Goal: Information Seeking & Learning: Check status

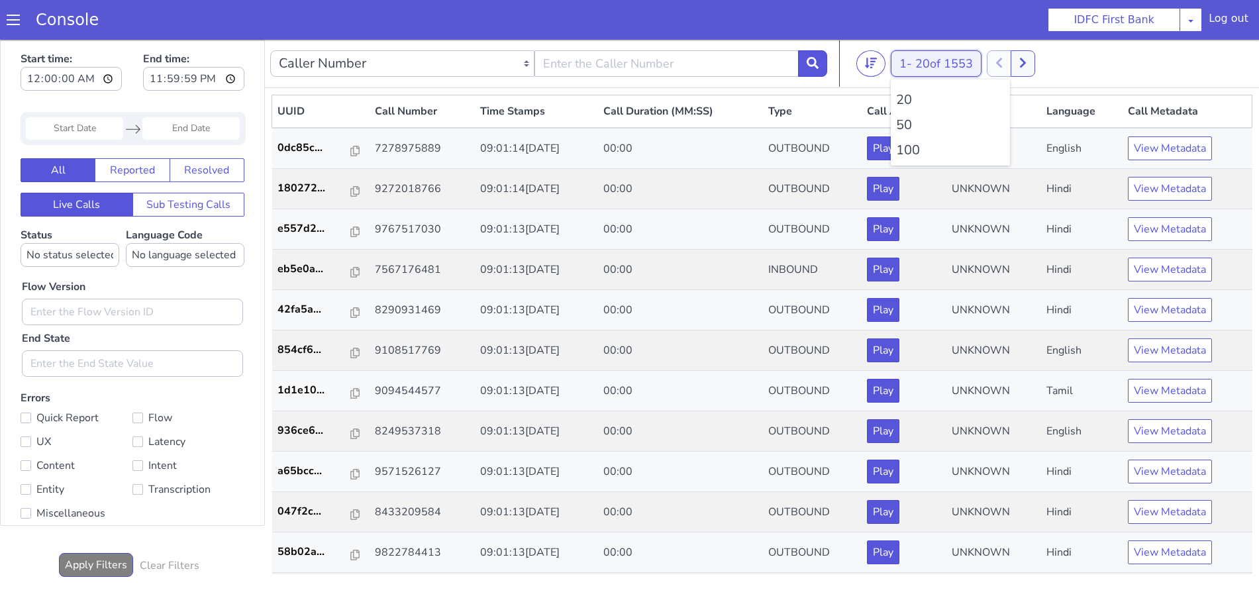
click at [929, 64] on span "20 of 1553" at bounding box center [945, 64] width 58 height 16
click at [915, 144] on li "100" at bounding box center [950, 150] width 109 height 20
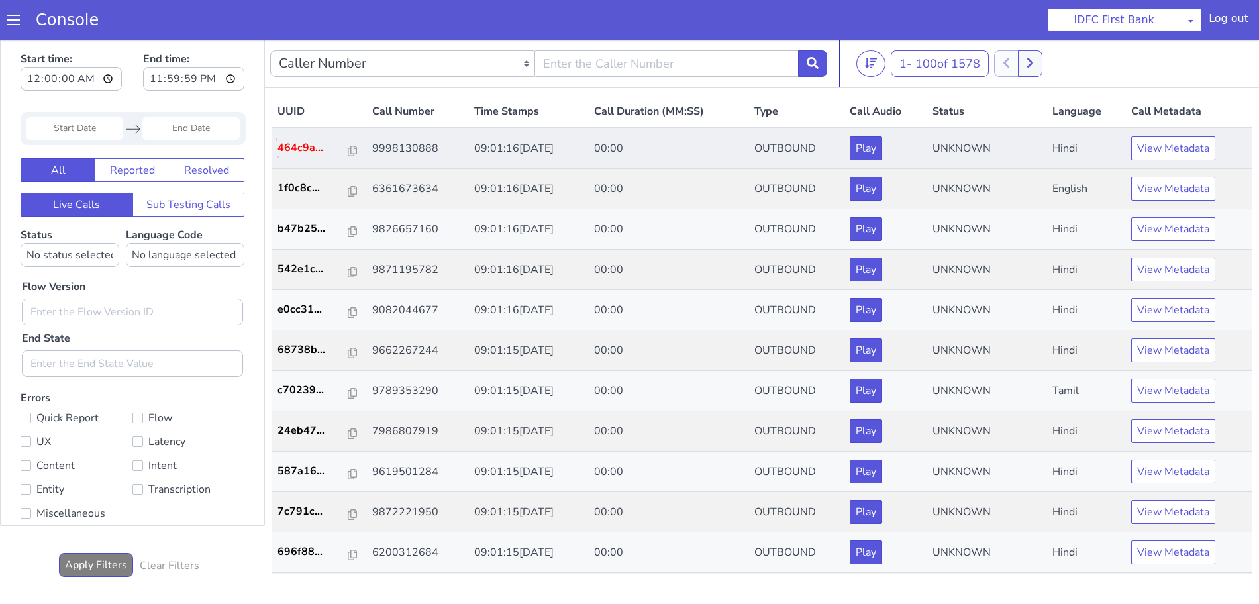
click at [315, 148] on p "464c9a..." at bounding box center [313, 148] width 71 height 16
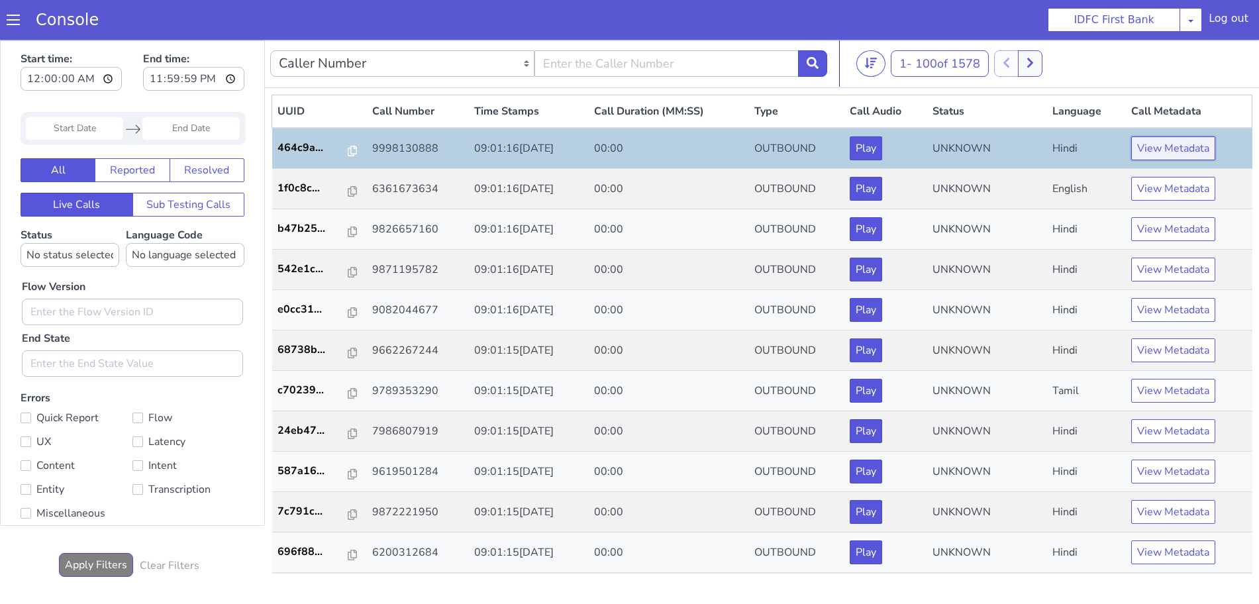
click at [1149, 156] on button "View Metadata" at bounding box center [1173, 148] width 84 height 24
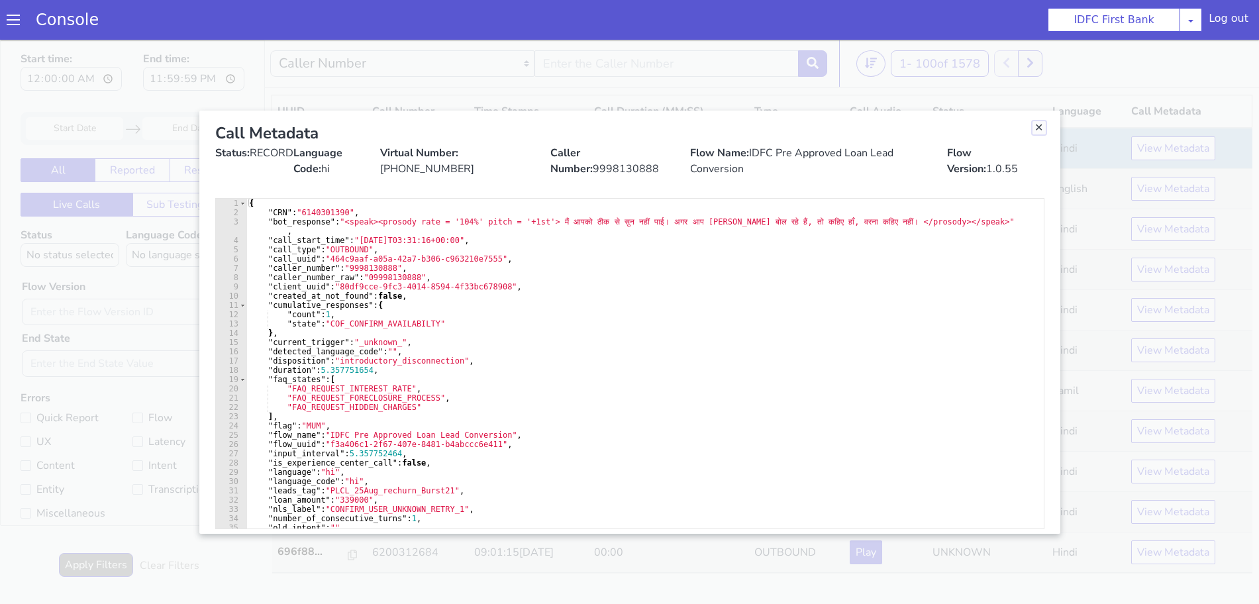
click at [1041, 129] on link "Close" at bounding box center [1039, 127] width 13 height 13
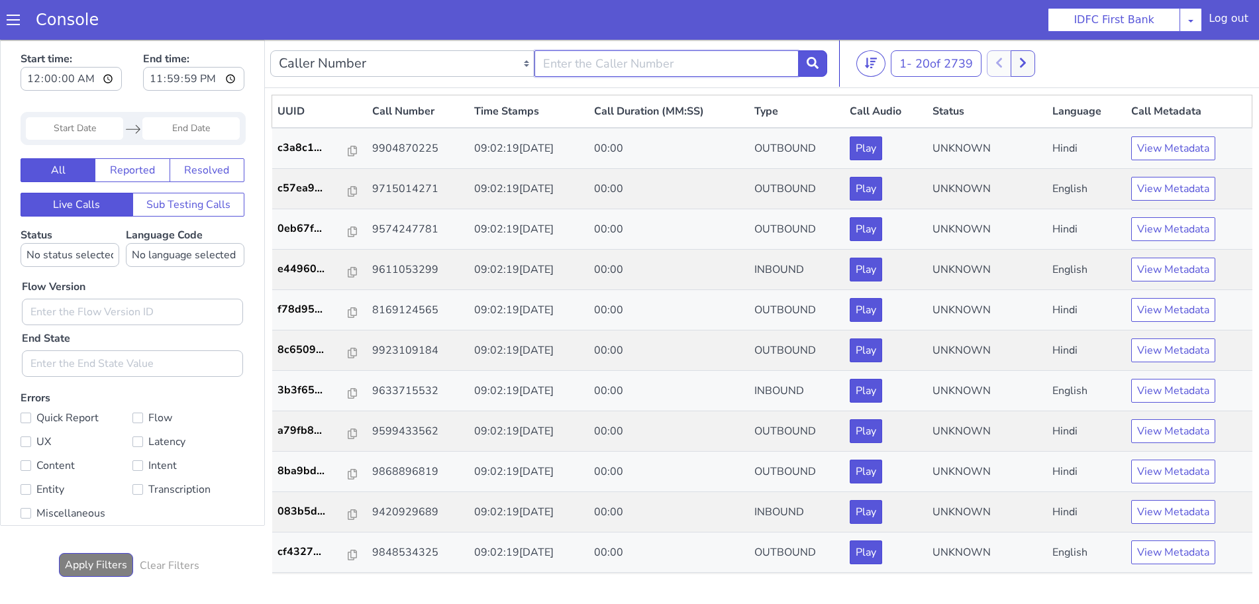
click at [602, 70] on input "text" at bounding box center [667, 63] width 264 height 26
type input "6352248031"
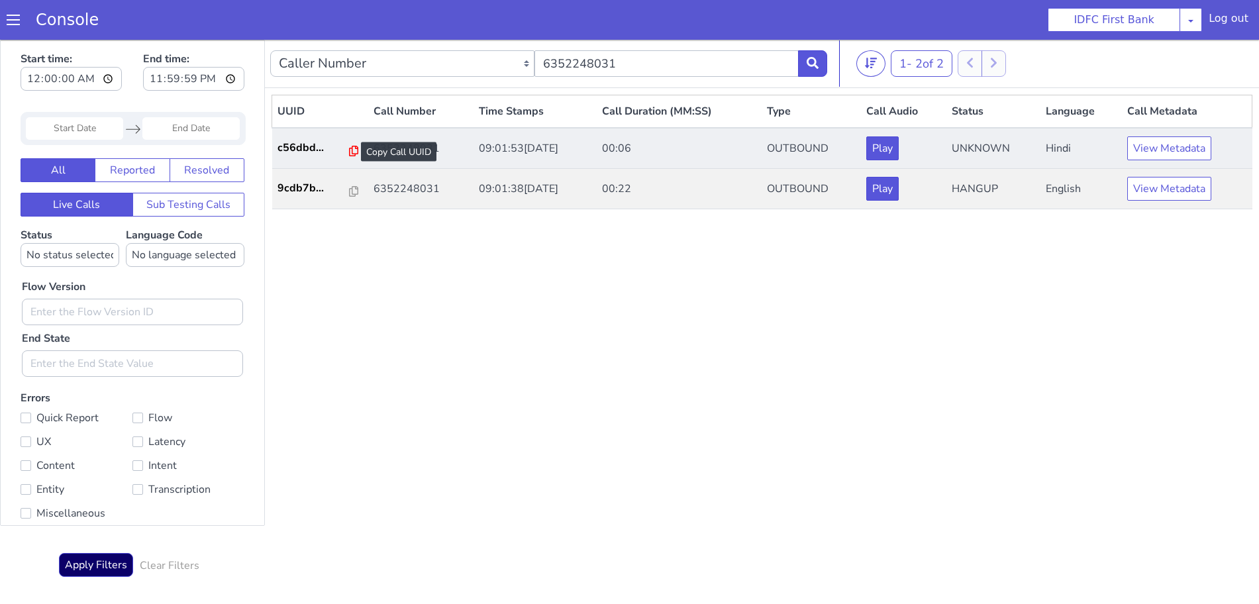
click at [350, 150] on icon at bounding box center [353, 151] width 9 height 11
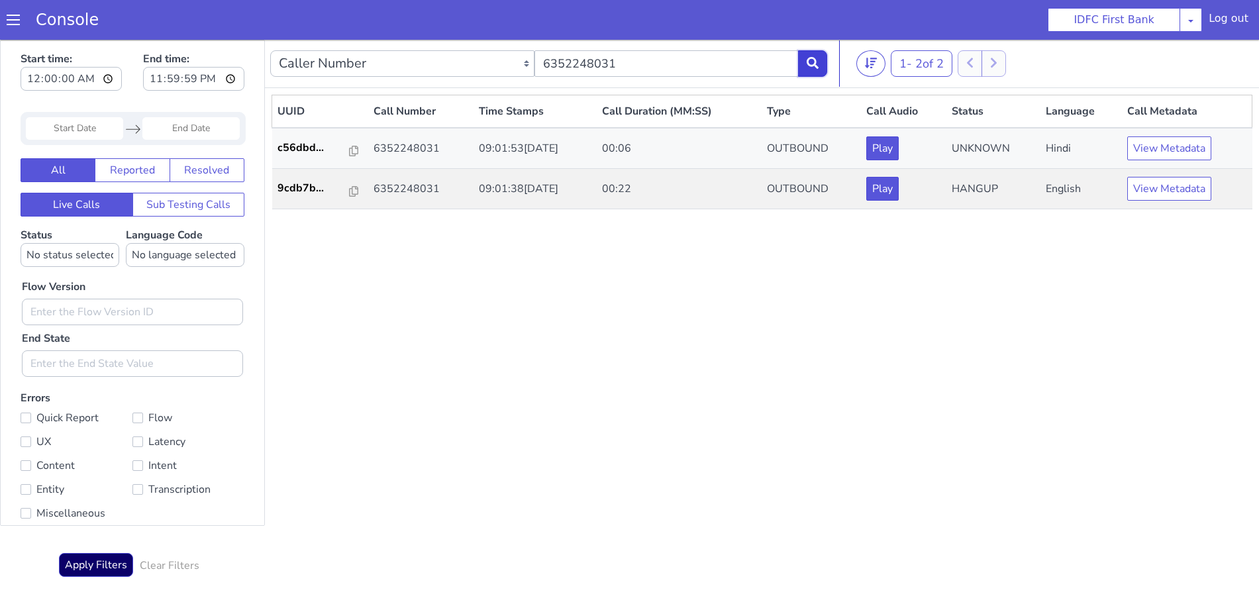
click at [809, 58] on icon at bounding box center [813, 63] width 12 height 12
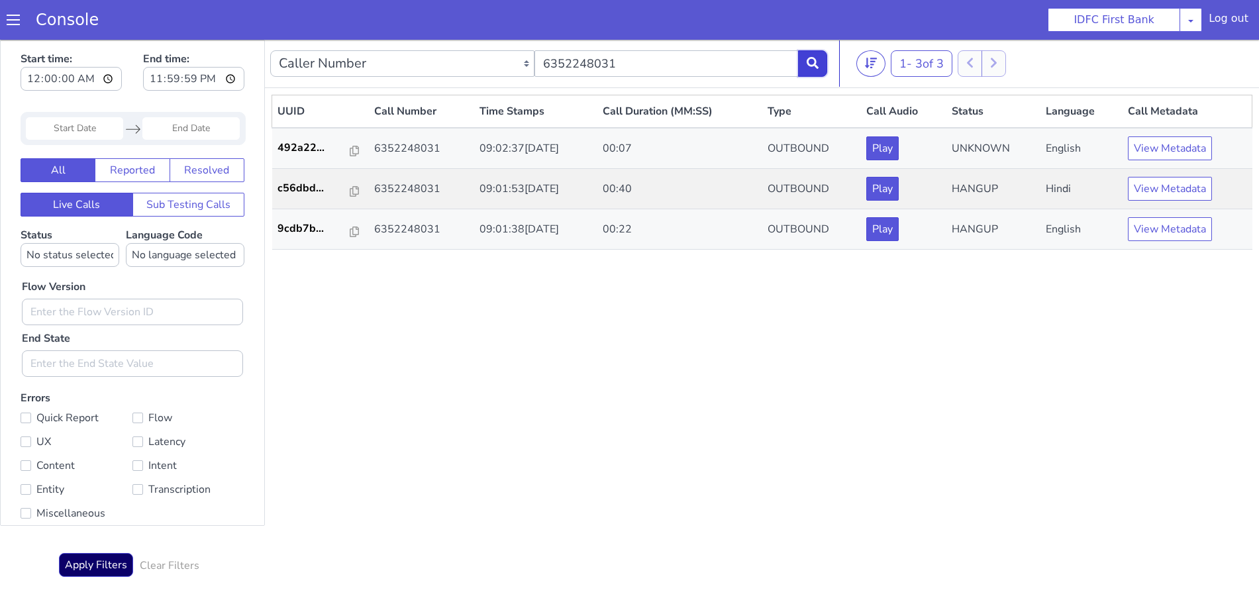
click at [804, 63] on button at bounding box center [812, 63] width 29 height 26
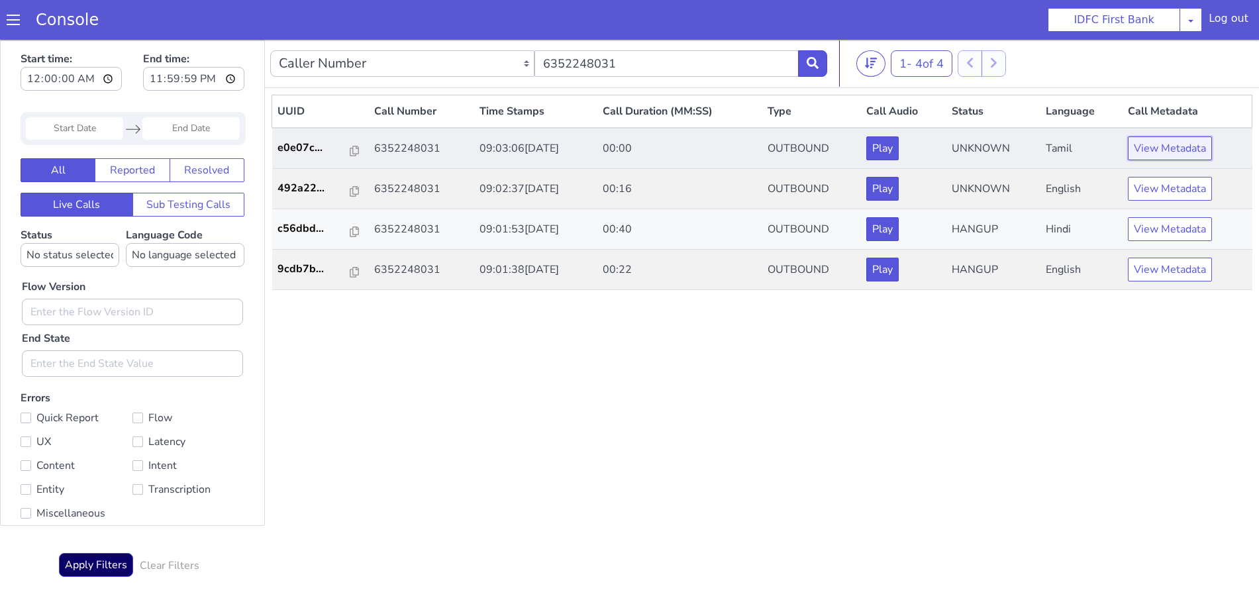
click at [1158, 146] on button "View Metadata" at bounding box center [1170, 148] width 84 height 24
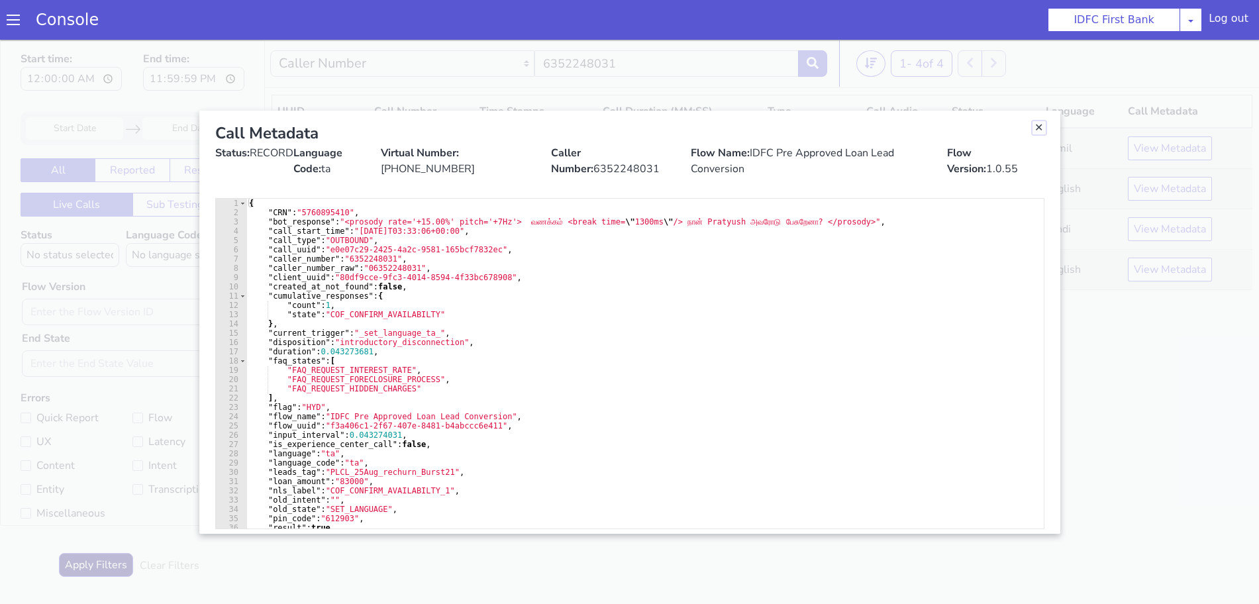
click at [1036, 127] on link "Close" at bounding box center [1039, 127] width 13 height 13
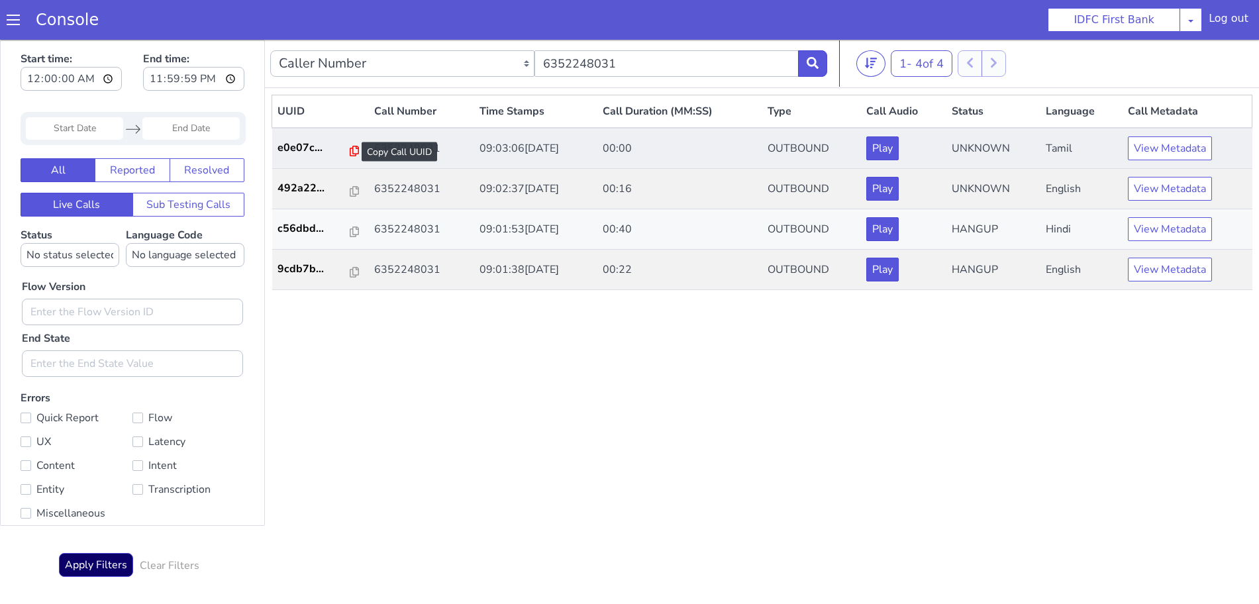
click at [350, 150] on icon at bounding box center [354, 151] width 9 height 11
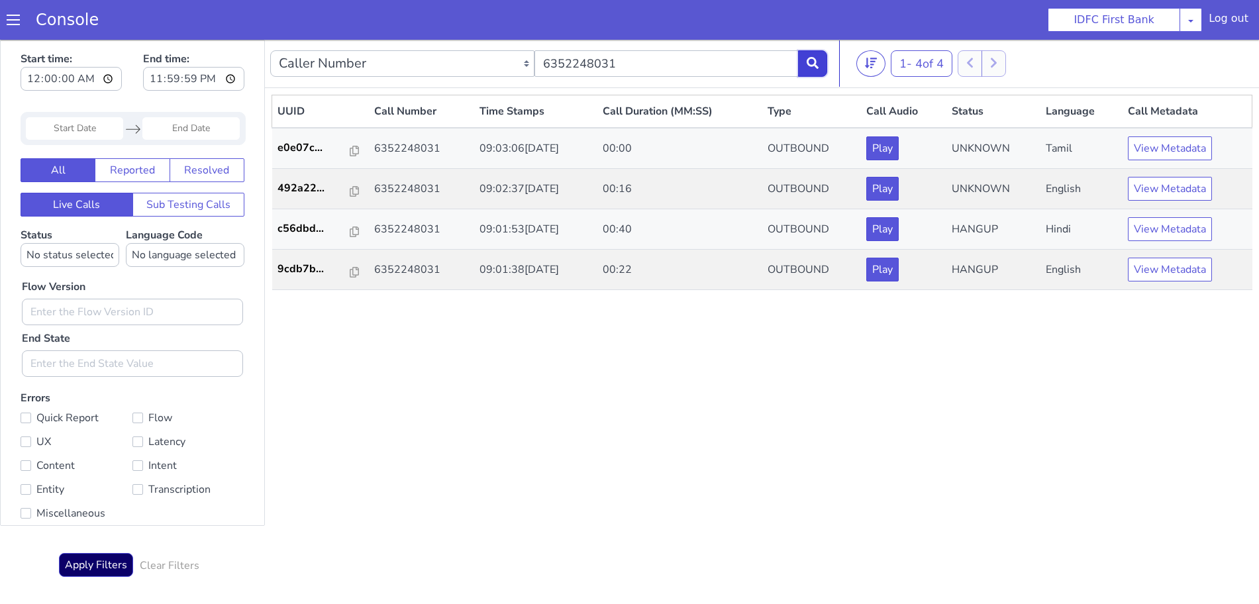
click at [823, 64] on button at bounding box center [812, 63] width 29 height 26
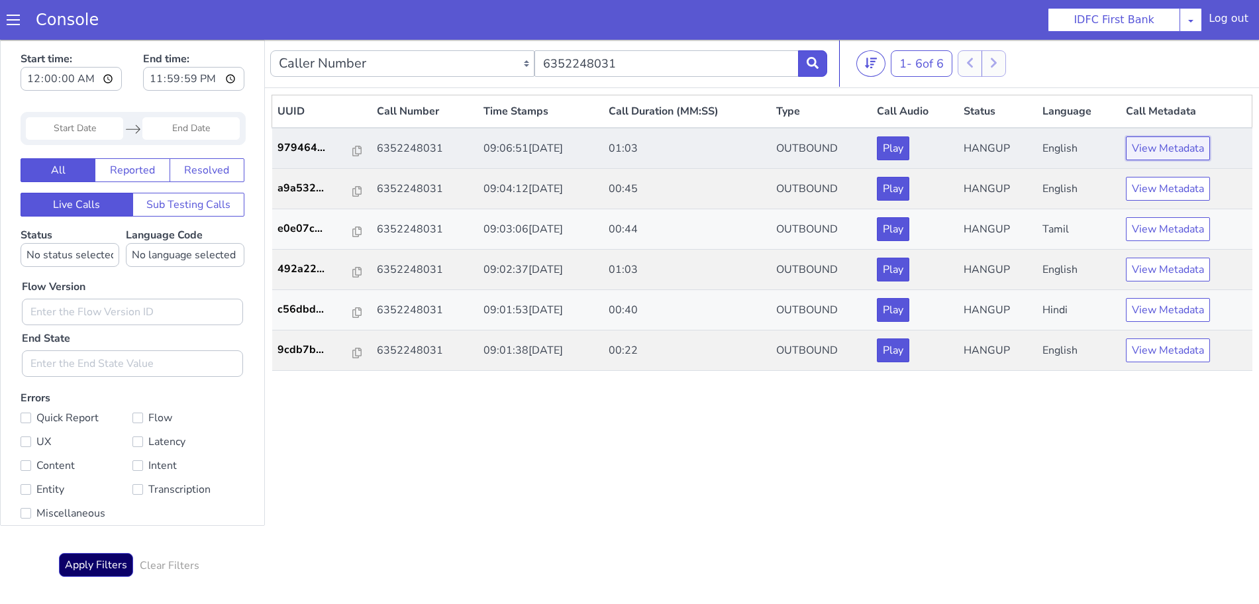
click at [1152, 148] on button "View Metadata" at bounding box center [1168, 148] width 84 height 24
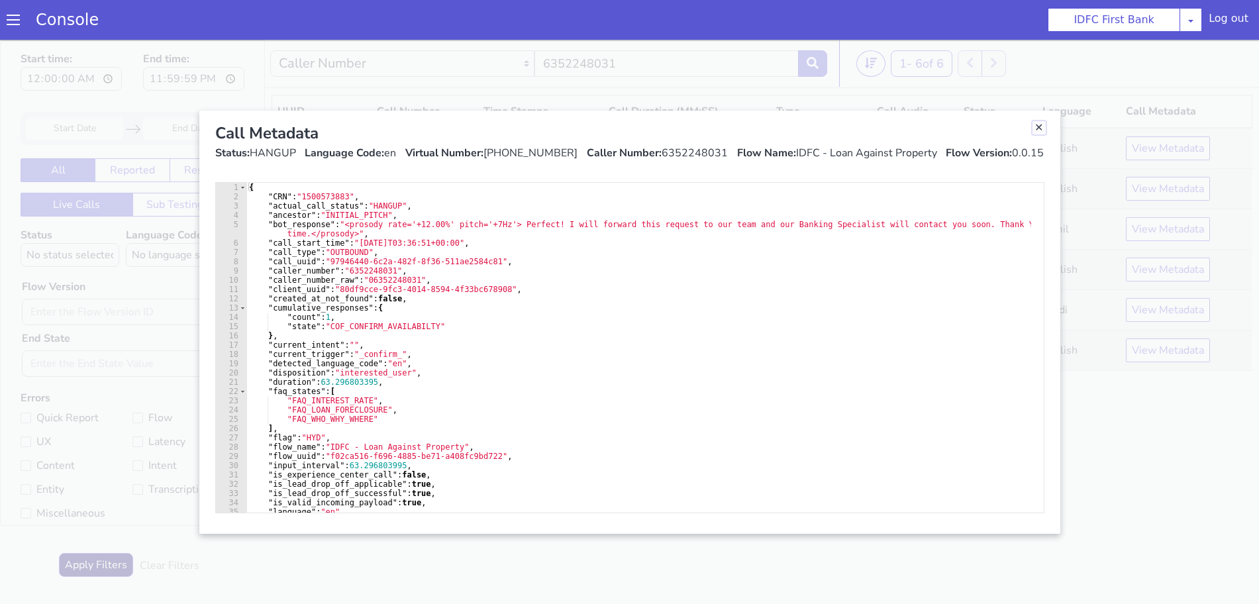
click at [1039, 129] on link "Close" at bounding box center [1039, 127] width 13 height 13
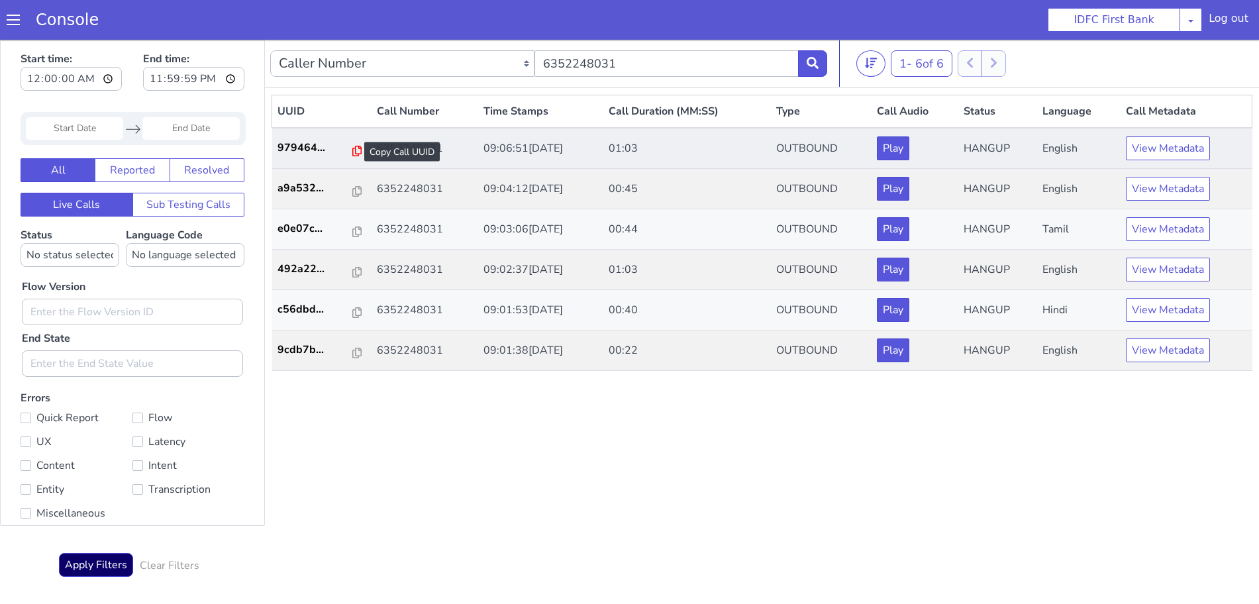
click at [352, 150] on icon at bounding box center [356, 151] width 9 height 11
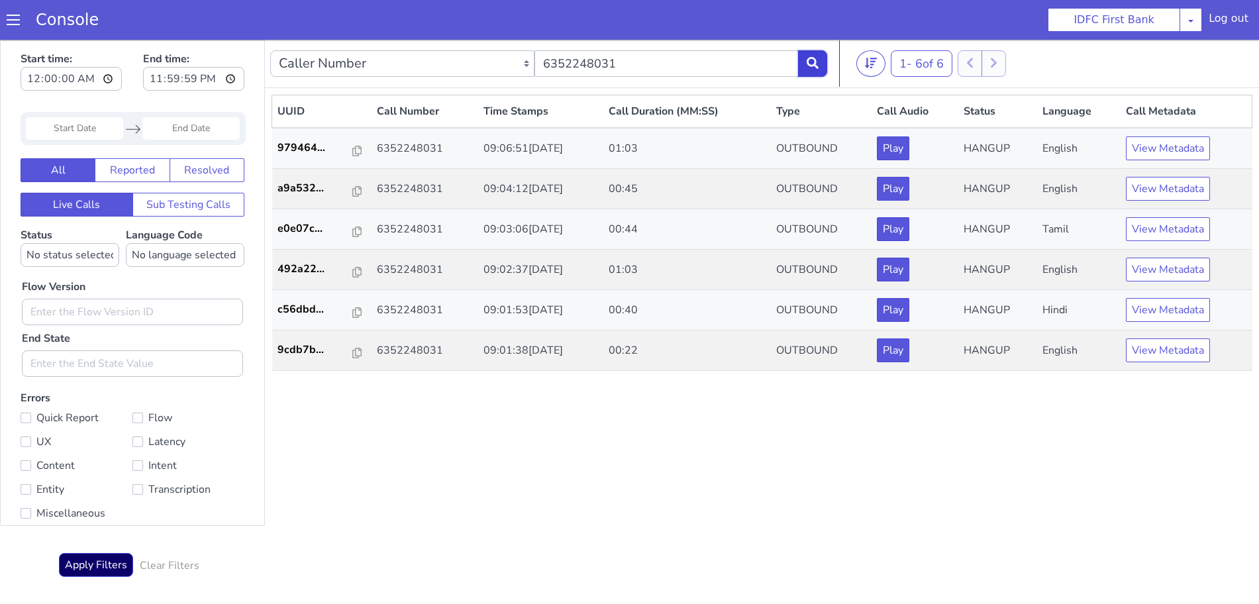
click at [817, 60] on icon at bounding box center [813, 63] width 12 height 12
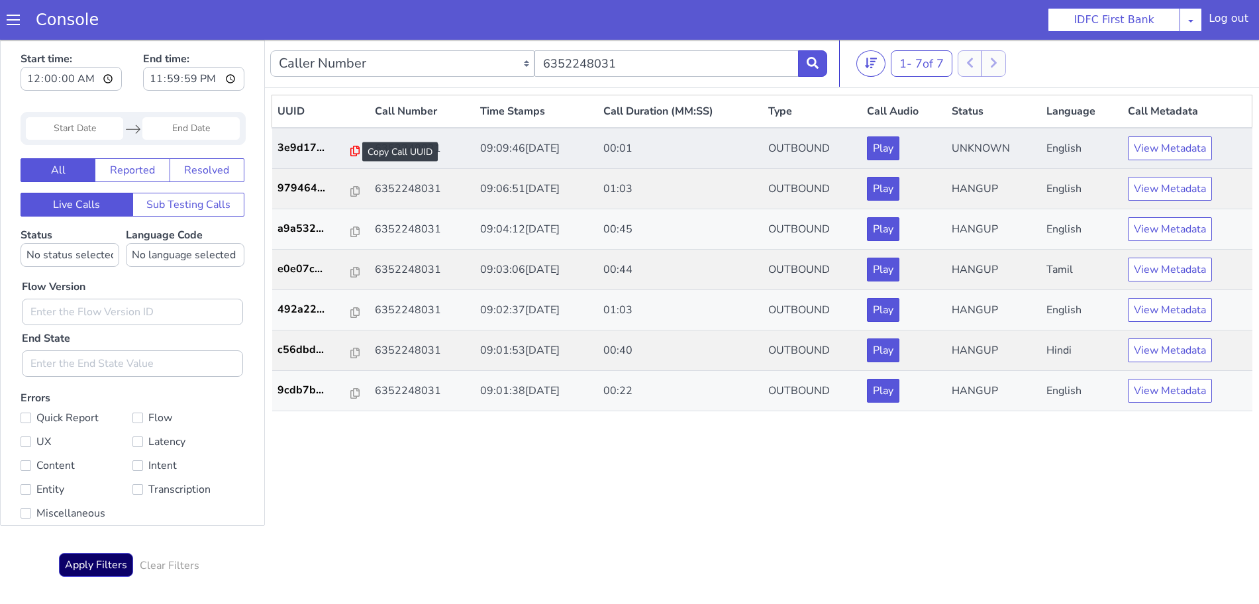
click at [350, 150] on icon at bounding box center [354, 151] width 9 height 11
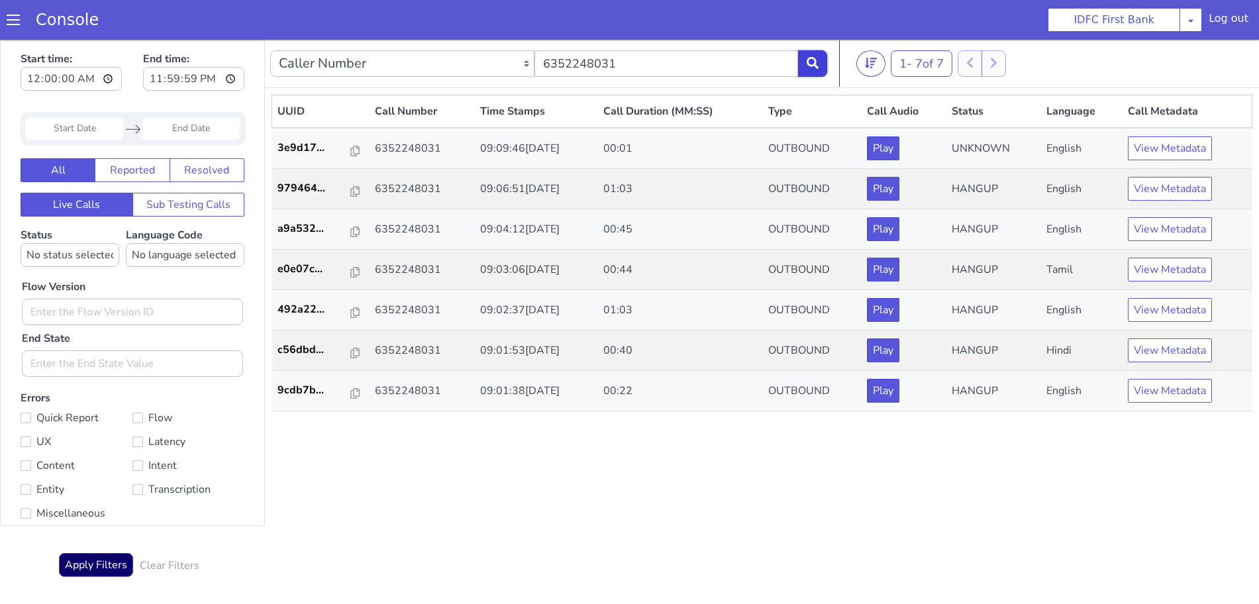
click at [808, 53] on button at bounding box center [812, 63] width 29 height 26
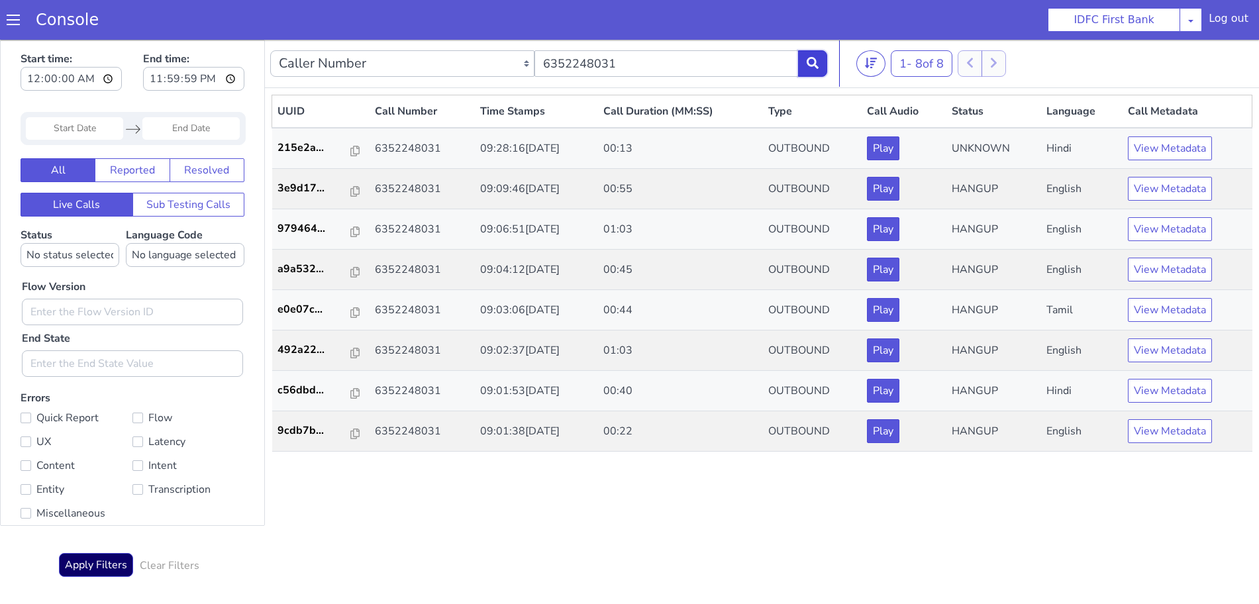
click at [817, 56] on button at bounding box center [812, 63] width 29 height 26
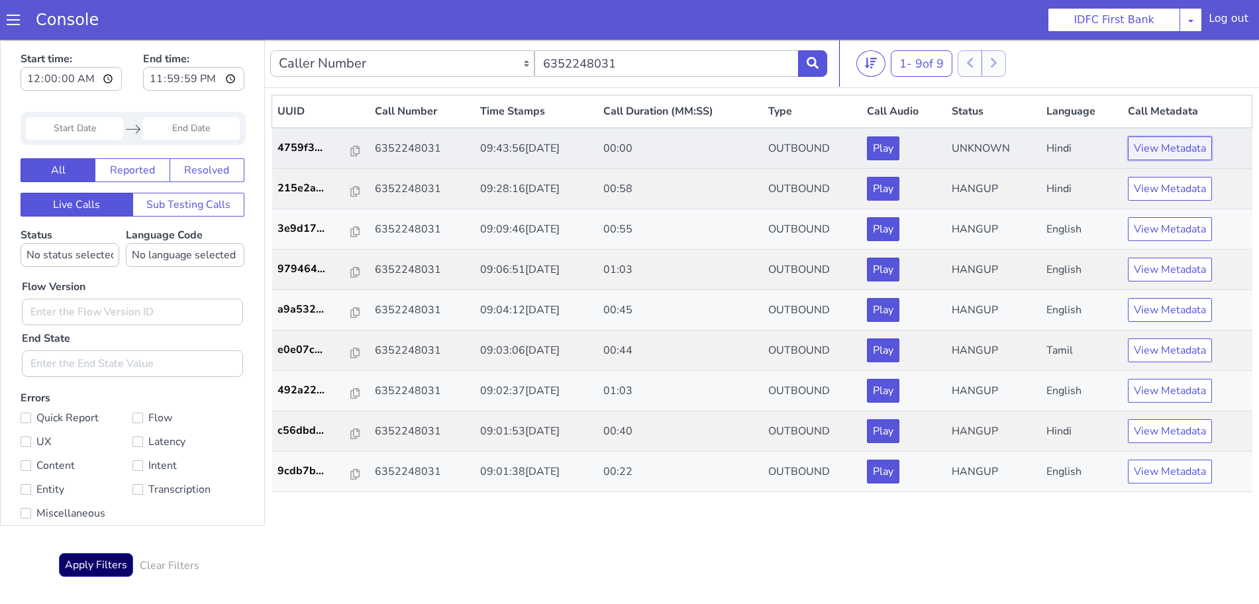
click at [1184, 149] on button "View Metadata" at bounding box center [1170, 148] width 84 height 24
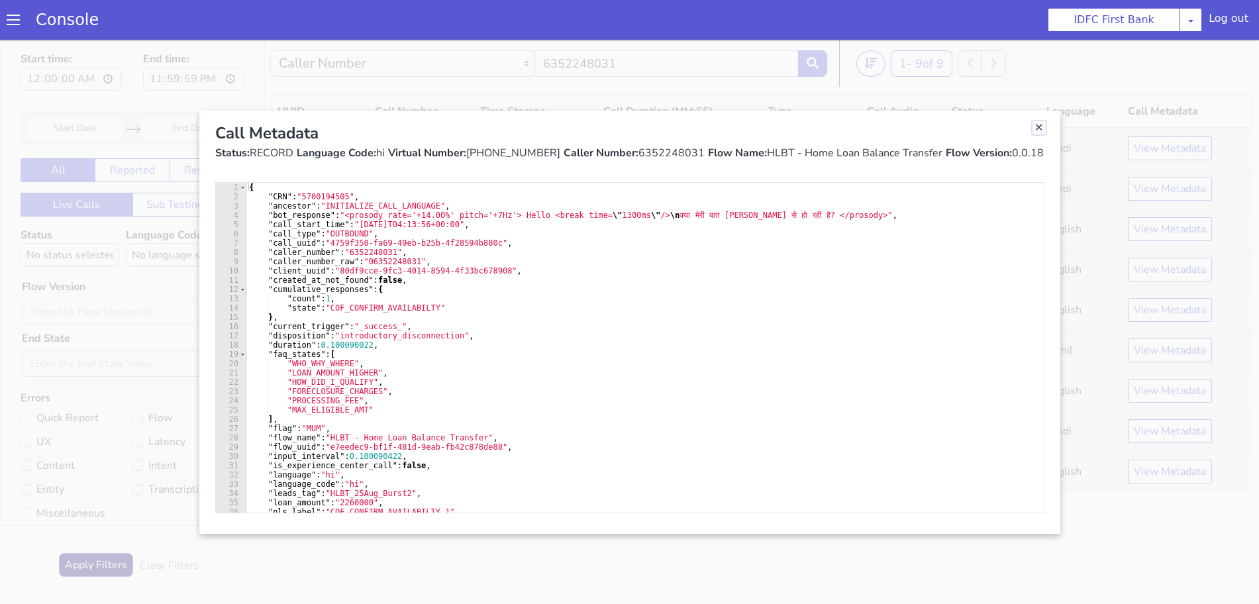
click at [1037, 127] on link "Close" at bounding box center [1039, 127] width 13 height 13
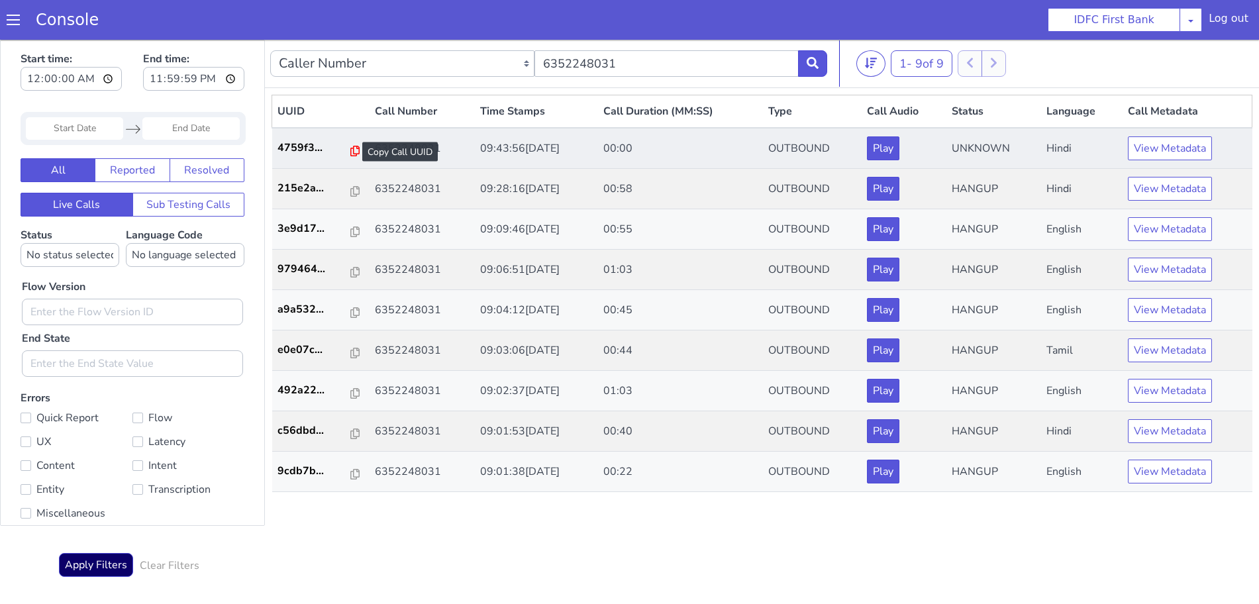
click at [350, 150] on icon at bounding box center [354, 151] width 9 height 11
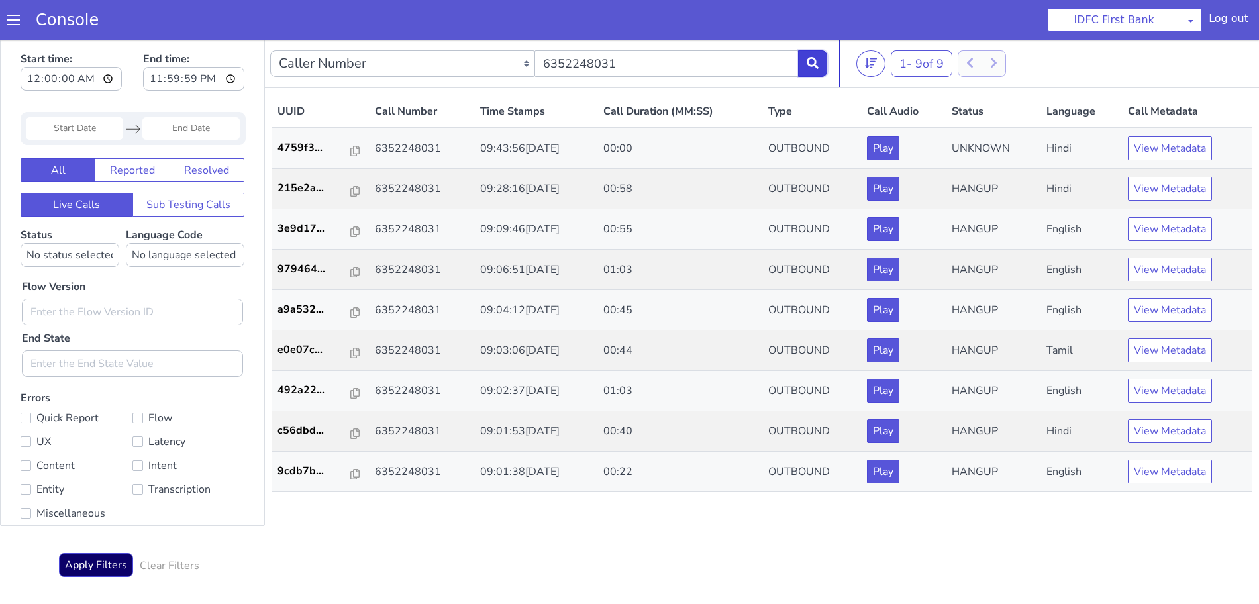
click at [819, 56] on button at bounding box center [812, 63] width 29 height 26
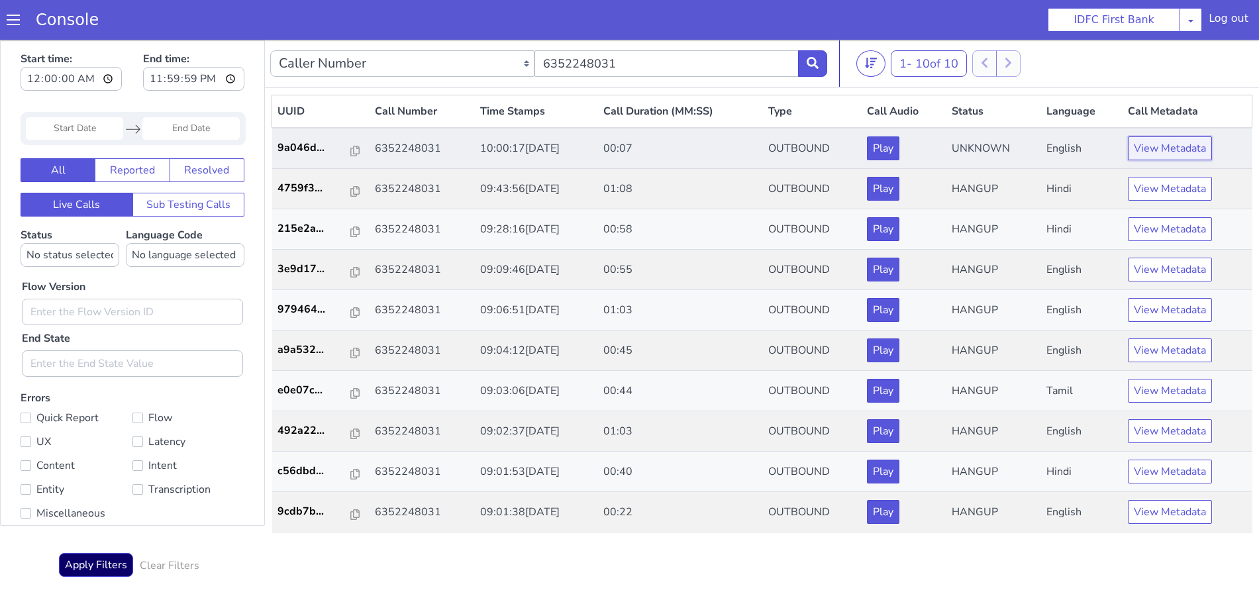
click at [1167, 146] on button "View Metadata" at bounding box center [1170, 148] width 84 height 24
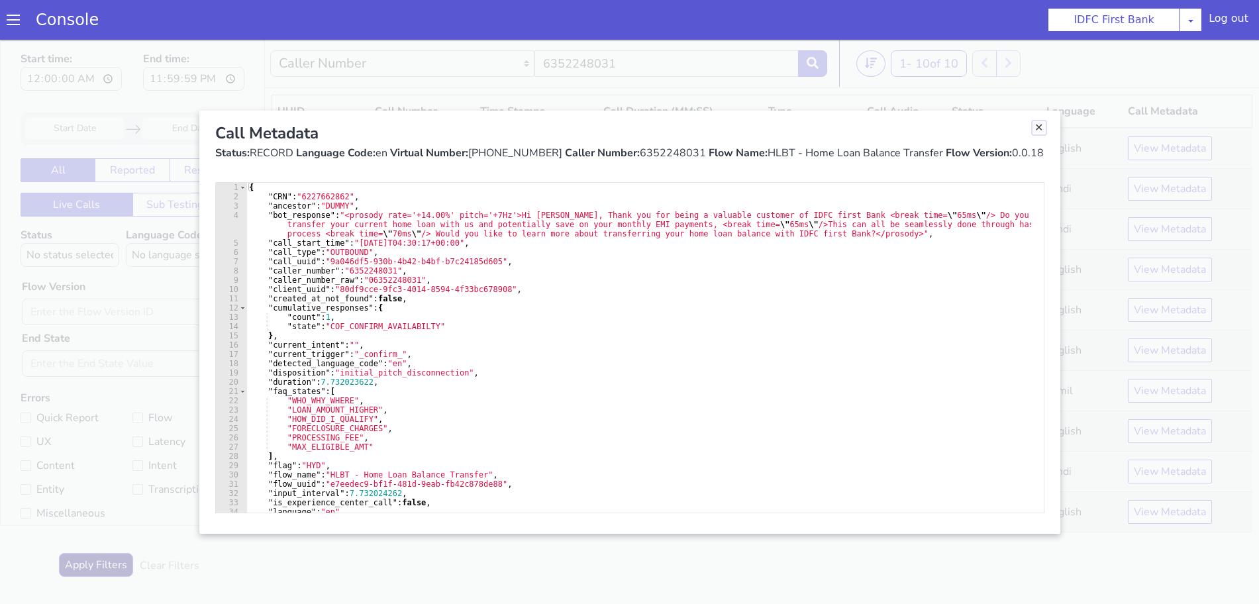
click at [1039, 129] on link "Close" at bounding box center [1039, 127] width 13 height 13
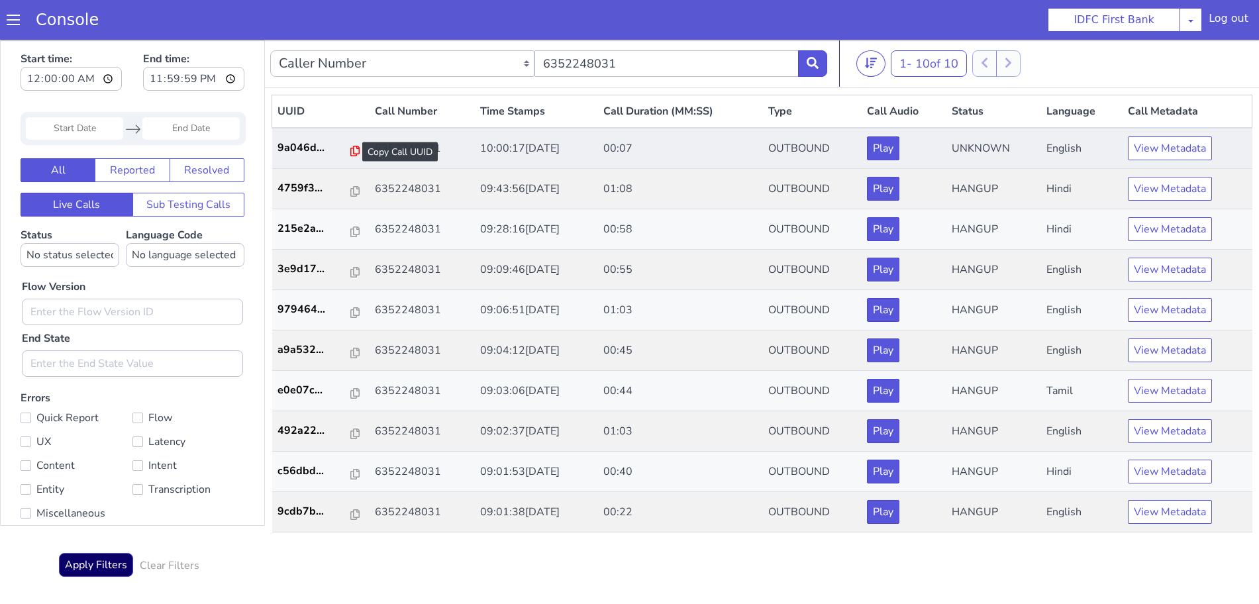
click at [350, 148] on icon at bounding box center [354, 151] width 9 height 11
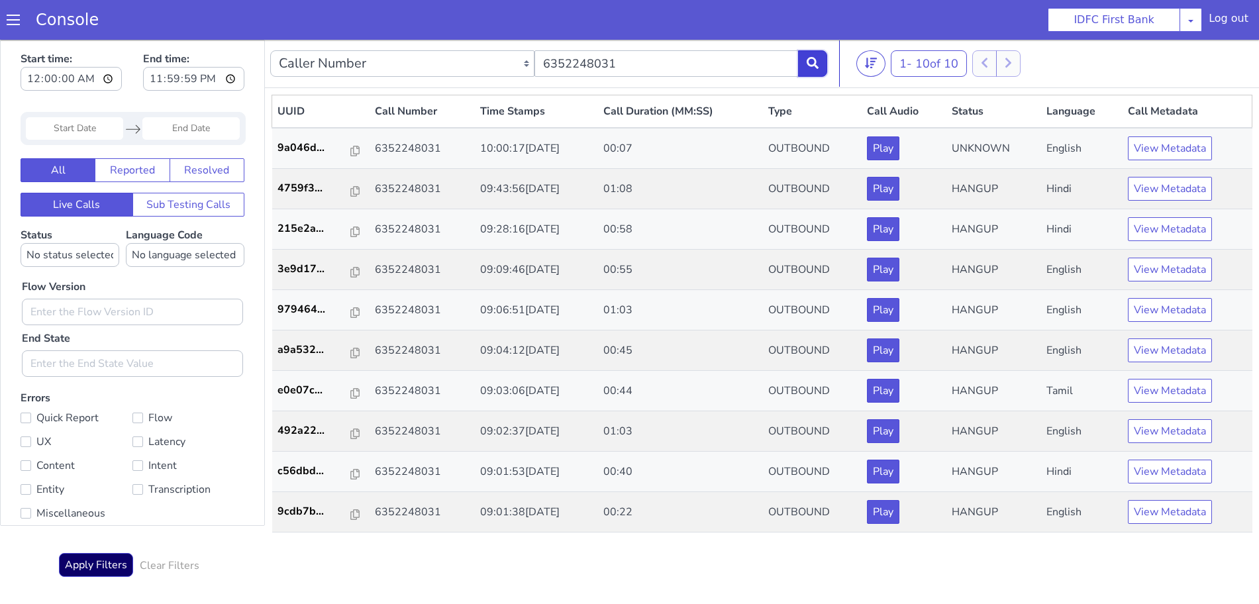
click at [823, 54] on button at bounding box center [812, 63] width 29 height 26
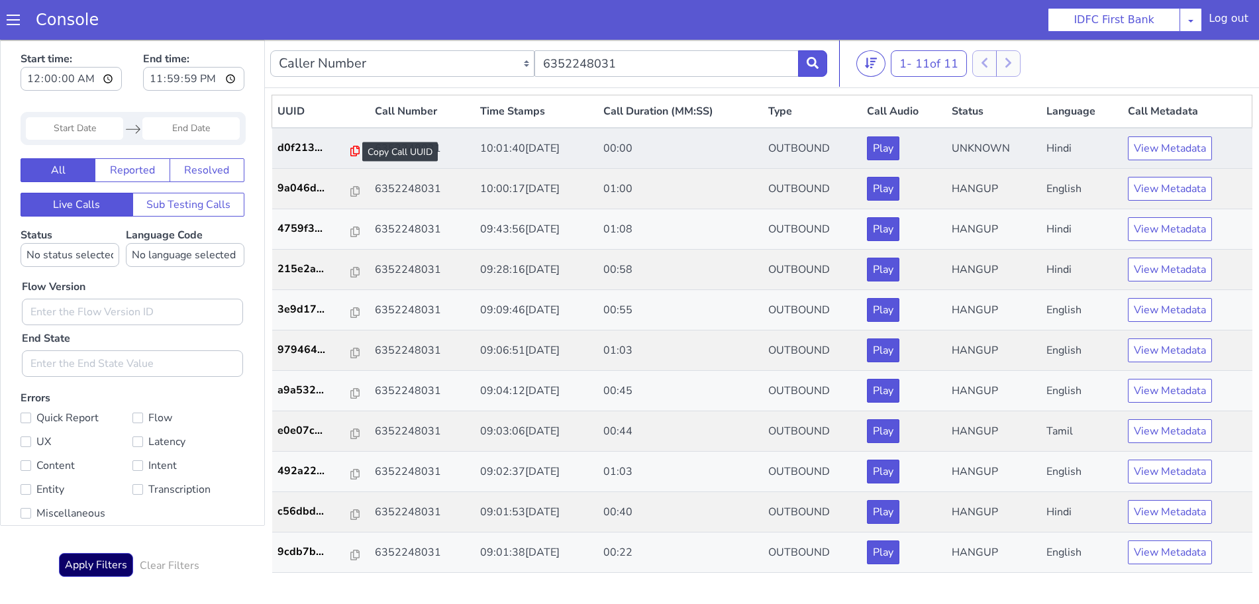
click at [350, 151] on icon at bounding box center [354, 151] width 9 height 11
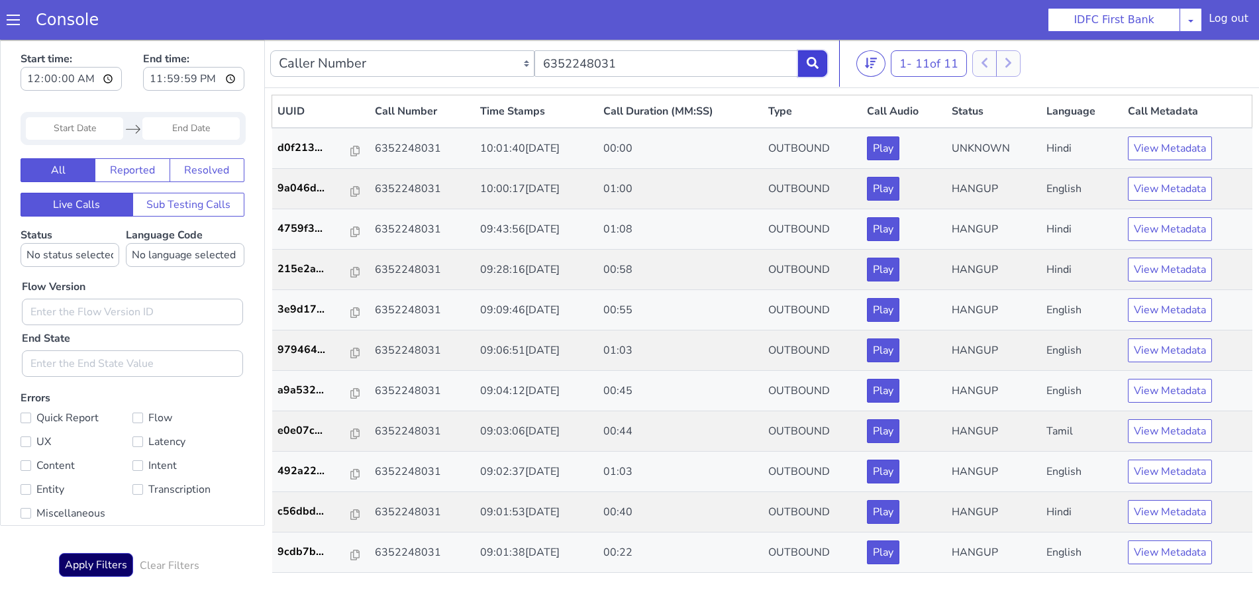
click at [810, 61] on icon at bounding box center [813, 63] width 12 height 12
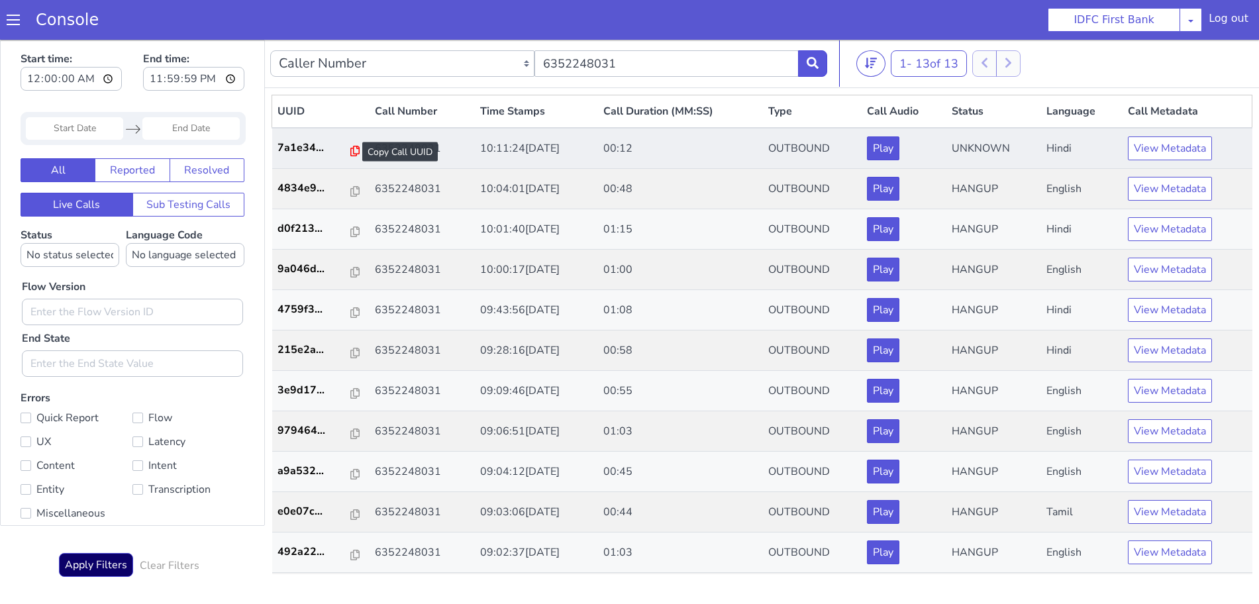
click at [350, 152] on icon at bounding box center [354, 151] width 9 height 11
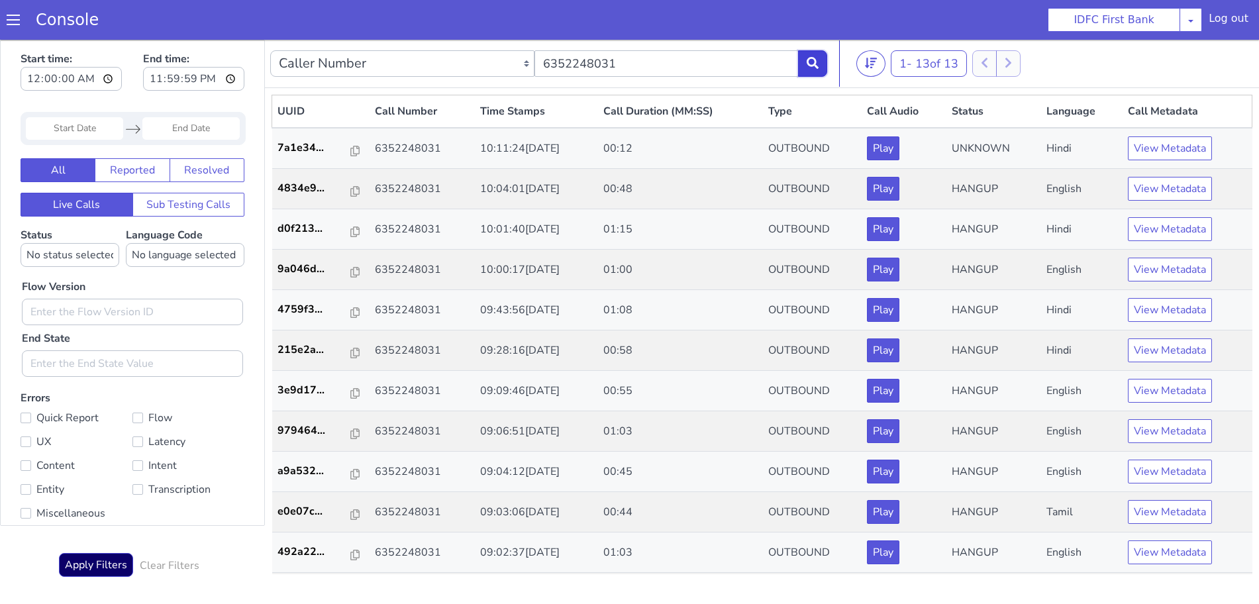
click at [815, 60] on icon at bounding box center [813, 63] width 12 height 12
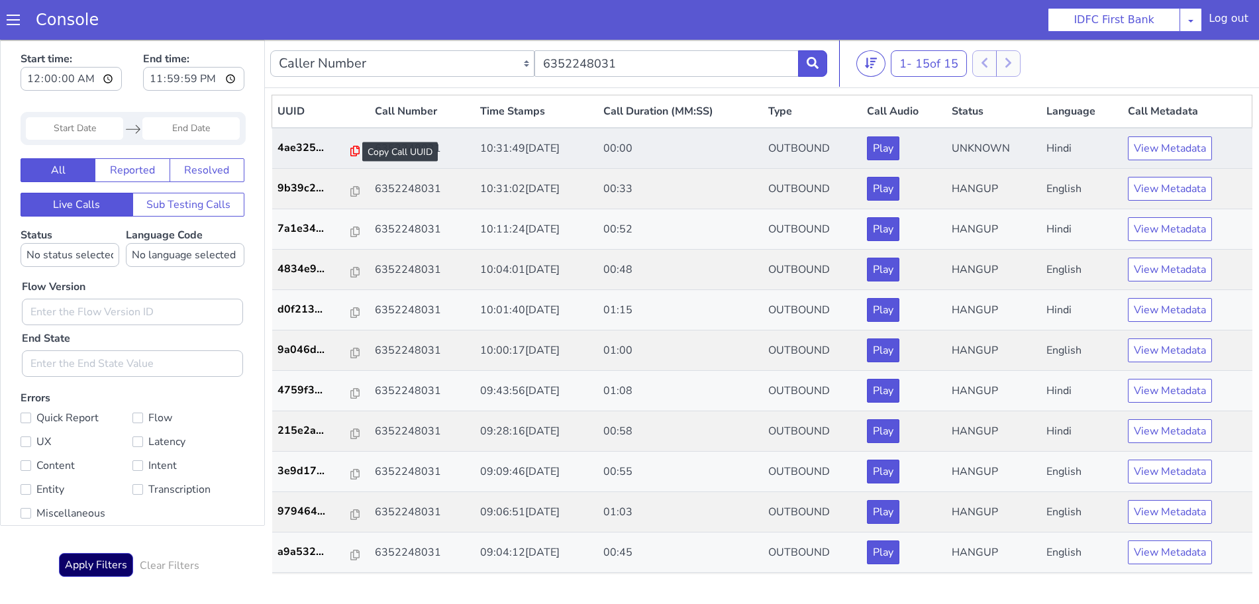
click at [350, 150] on icon at bounding box center [354, 151] width 9 height 11
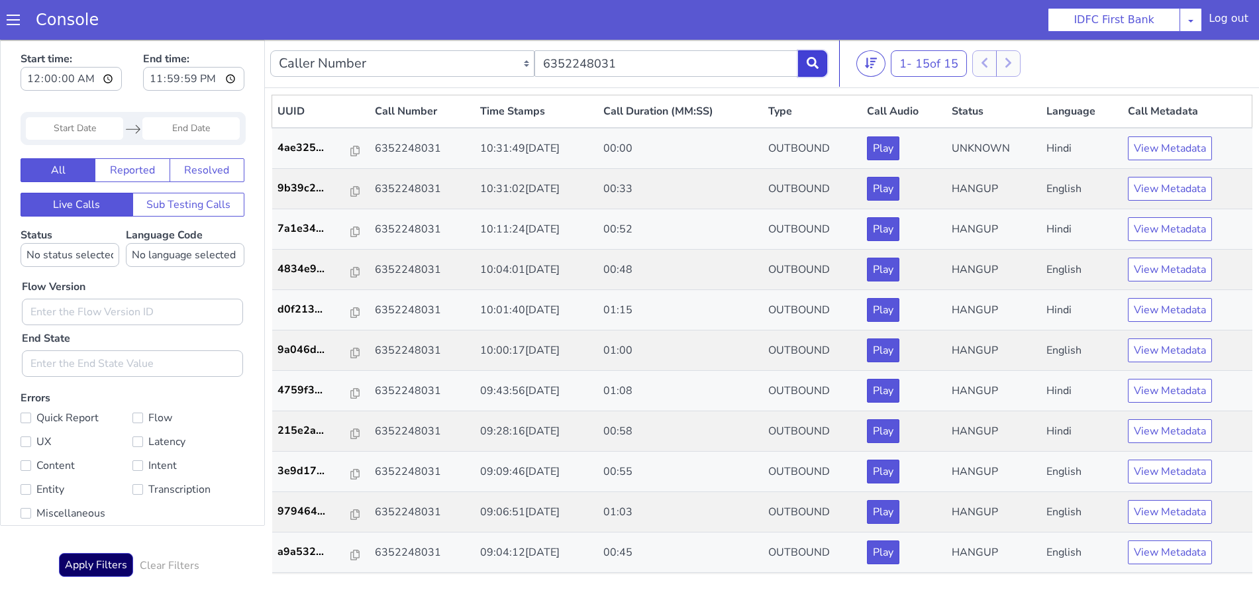
click at [813, 58] on icon at bounding box center [813, 63] width 12 height 12
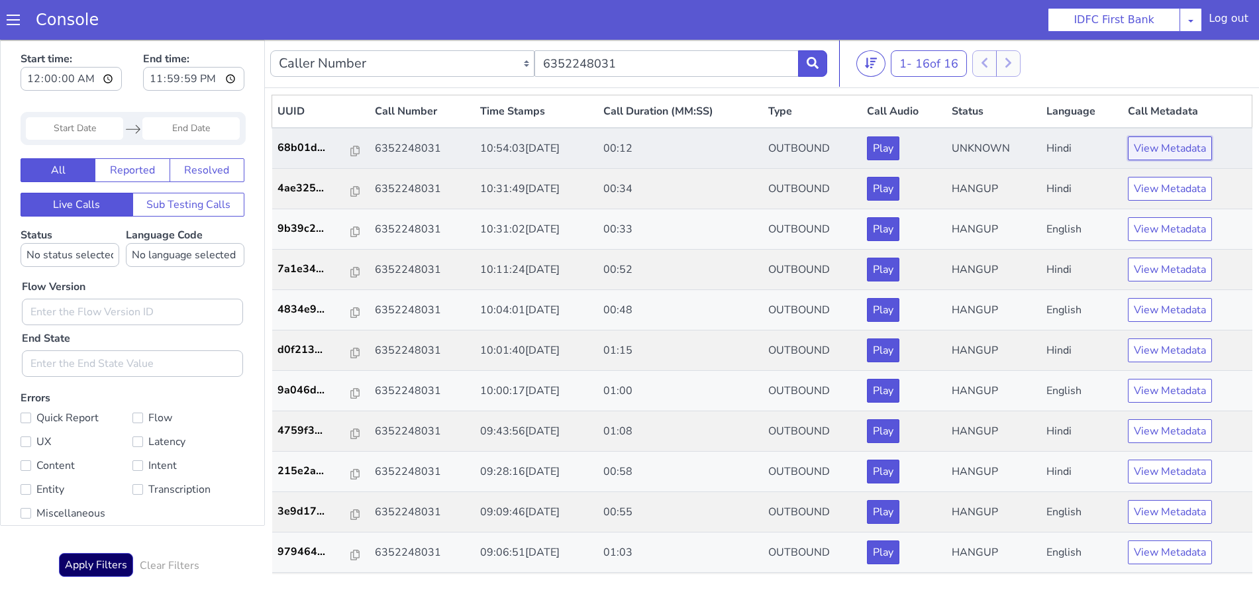
click at [1162, 142] on button "View Metadata" at bounding box center [1170, 148] width 84 height 24
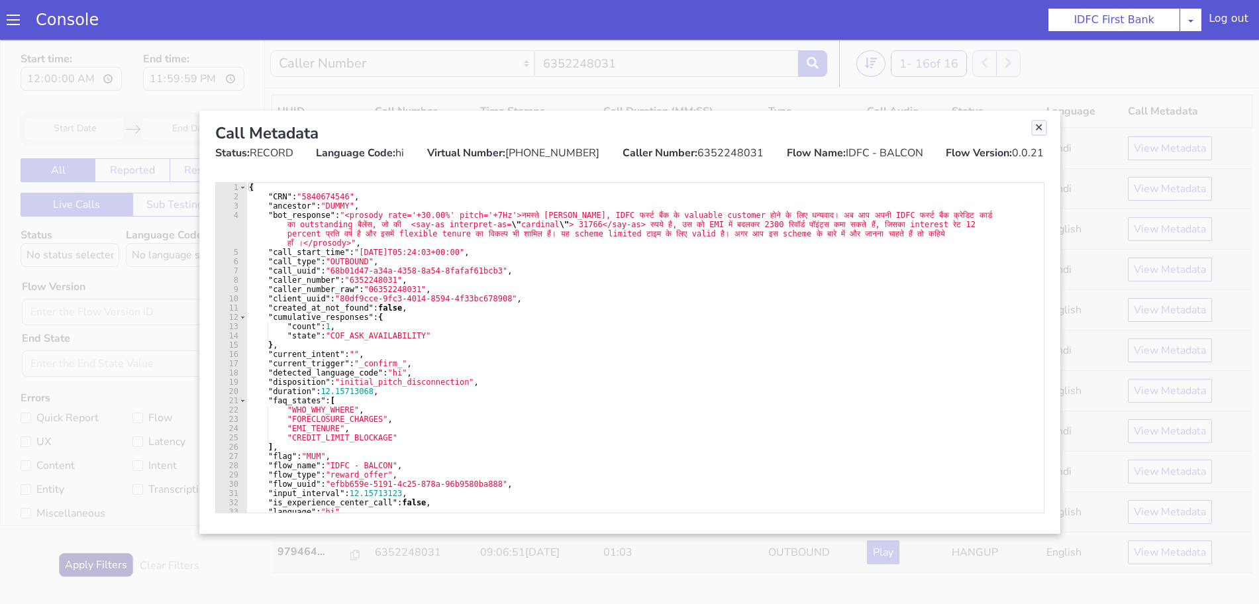
click at [1035, 125] on link "Close" at bounding box center [1039, 127] width 13 height 13
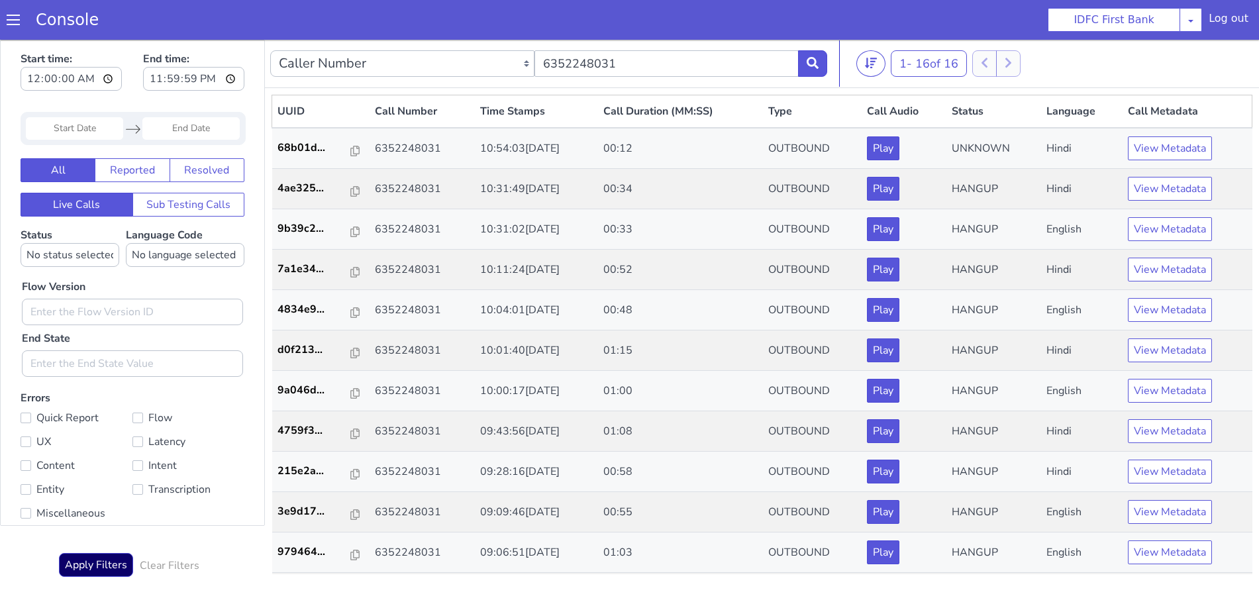
click at [1035, 125] on th "Status" at bounding box center [994, 111] width 94 height 33
click at [816, 58] on icon at bounding box center [813, 63] width 12 height 12
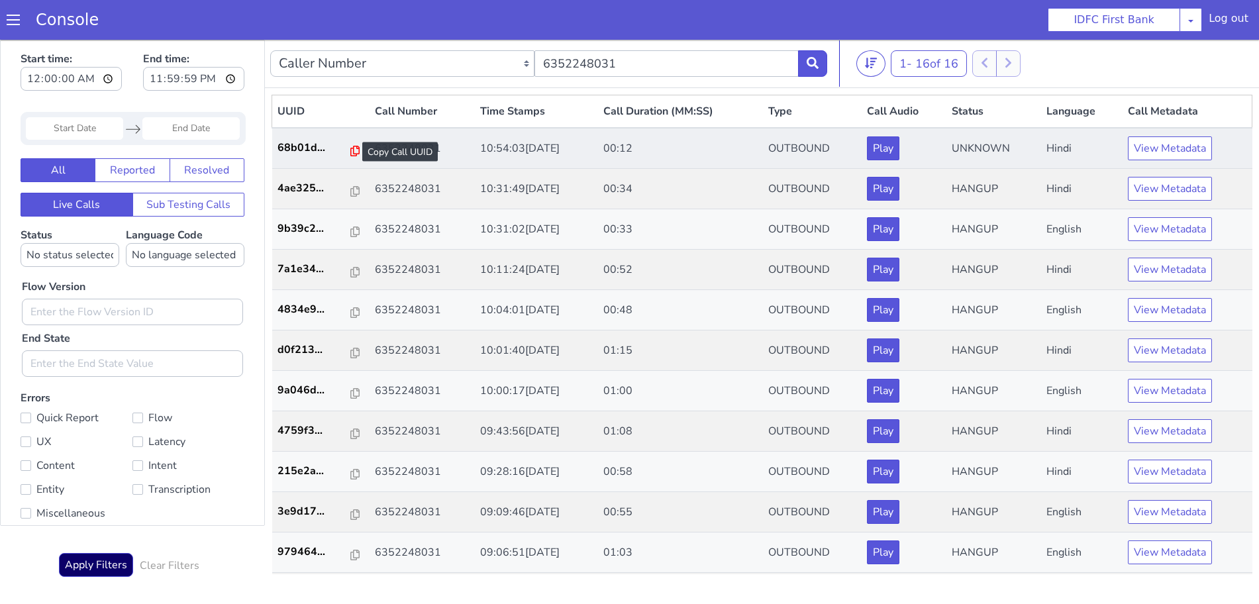
click at [350, 148] on icon at bounding box center [354, 151] width 9 height 11
